Goal: Task Accomplishment & Management: Use online tool/utility

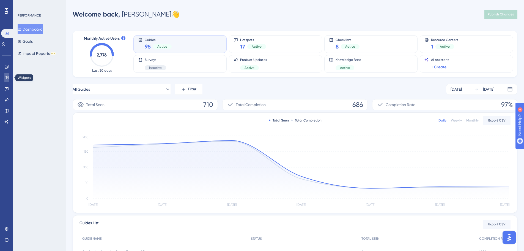
click at [8, 78] on icon at bounding box center [6, 77] width 4 height 4
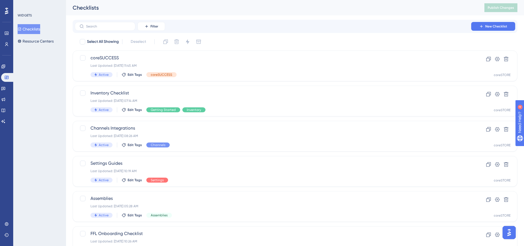
click at [192, 61] on div "LEAVE A REVIEW COPY SHARE LINK" at bounding box center [259, 134] width 528 height 251
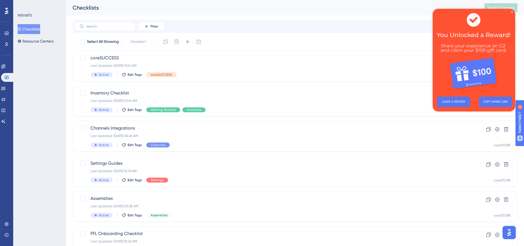
click at [513, 12] on icon "Close Preview" at bounding box center [512, 12] width 2 height 2
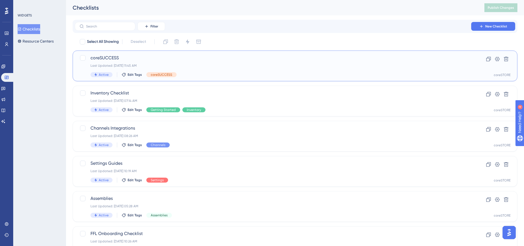
click at [196, 65] on div "Last Updated: [DATE] 11:45 AM" at bounding box center [273, 66] width 365 height 4
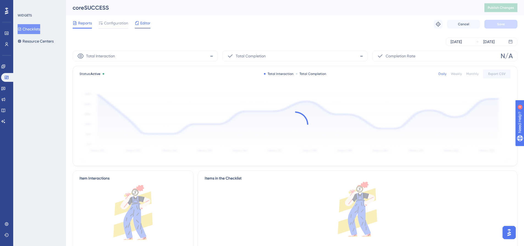
click at [147, 23] on span "Editor" at bounding box center [145, 23] width 10 height 7
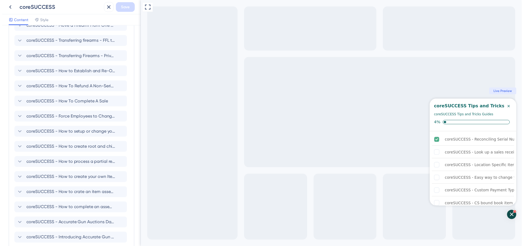
scroll to position [127, 0]
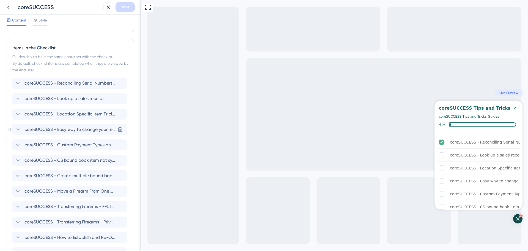
drag, startPoint x: 96, startPoint y: 132, endPoint x: 96, endPoint y: 128, distance: 3.6
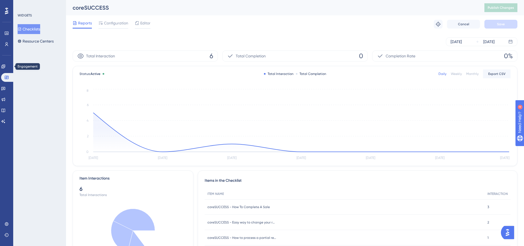
click at [0, 67] on div "Performance Users Engagement Widgets Feedback Product Updates Knowledge Base AI…" at bounding box center [6, 123] width 13 height 246
click at [4, 67] on link at bounding box center [3, 66] width 4 height 9
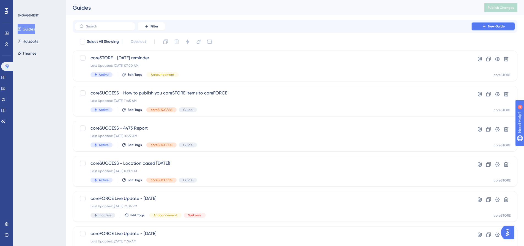
click at [482, 23] on button "New Guide" at bounding box center [493, 26] width 44 height 9
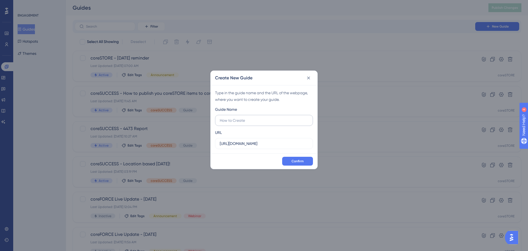
click at [254, 120] on input "text" at bounding box center [264, 120] width 89 height 6
type input "v"
type input "coreSUCCESS - How to complete an instant transfer between locations."
click at [298, 160] on span "Confirm" at bounding box center [298, 161] width 12 height 4
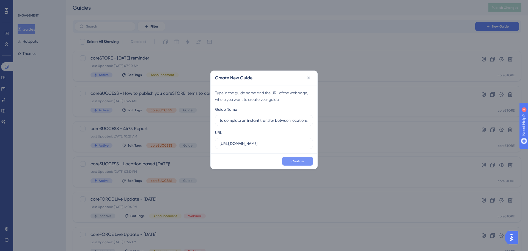
scroll to position [0, 0]
